Goal: Information Seeking & Learning: Learn about a topic

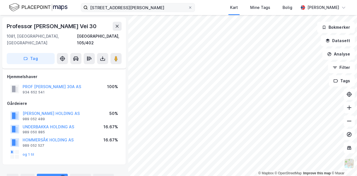
scroll to position [85, 0]
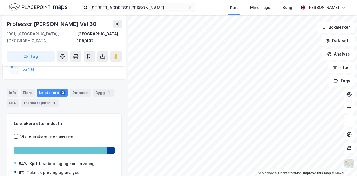
click at [214, 7] on div "Professor [PERSON_NAME] vei 24 D, [GEOGRAPHIC_DATA] Kart Mine Tags Bolig [PERSO…" at bounding box center [178, 7] width 357 height 15
click at [220, 7] on div "Professor [PERSON_NAME] vei 24 D, [GEOGRAPHIC_DATA] Kart Mine Tags Bolig [PERSO…" at bounding box center [178, 7] width 357 height 15
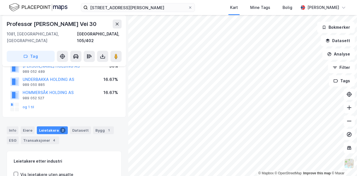
scroll to position [0, 0]
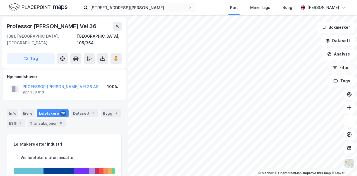
scroll to position [4, 0]
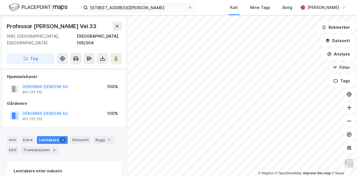
scroll to position [4, 0]
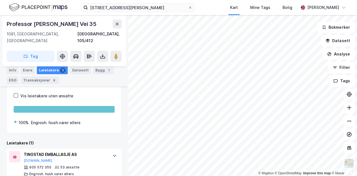
scroll to position [90, 0]
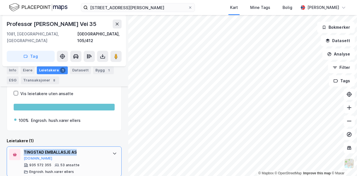
drag, startPoint x: 87, startPoint y: 143, endPoint x: 24, endPoint y: 143, distance: 63.6
click at [24, 149] on div "TINGSTAD EMBALLASJE AS" at bounding box center [65, 152] width 83 height 7
